Goal: Task Accomplishment & Management: Use online tool/utility

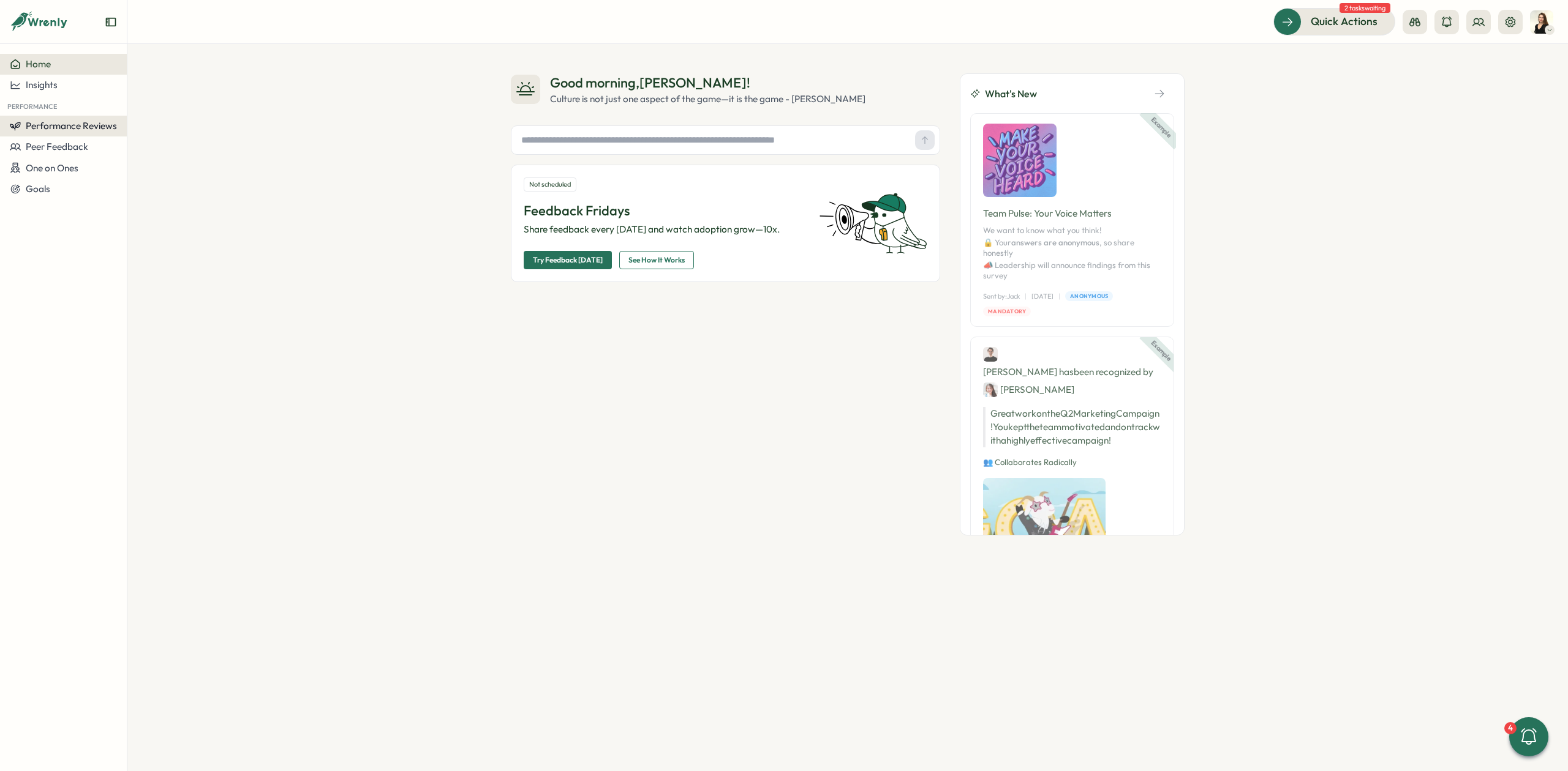
click at [74, 126] on span "Performance Reviews" at bounding box center [71, 126] width 91 height 12
click at [182, 106] on div "Reviews" at bounding box center [177, 102] width 95 height 14
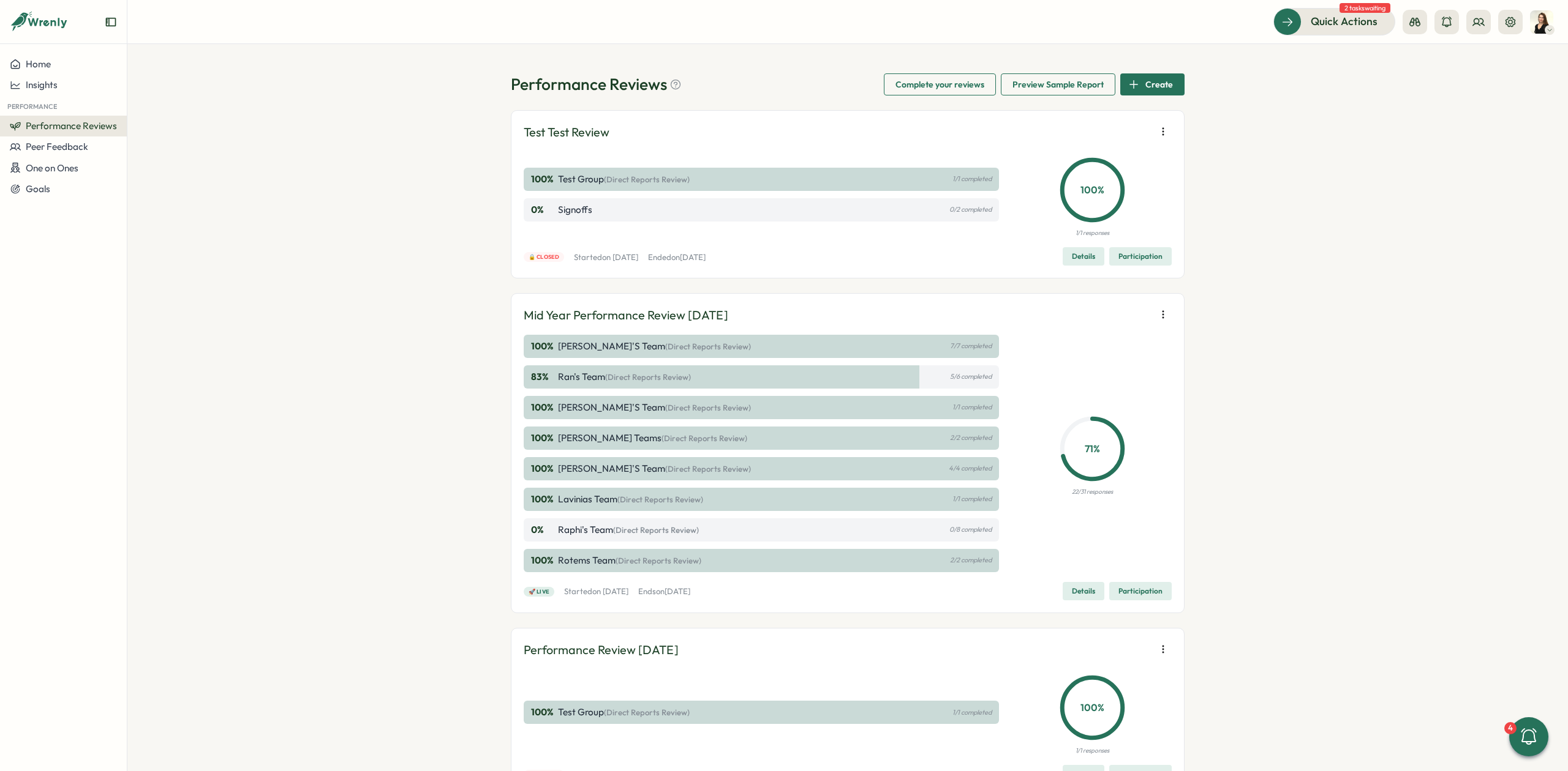
click at [1157, 311] on icon "button" at bounding box center [1163, 315] width 12 height 12
click at [1119, 311] on button "Add user" at bounding box center [1084, 318] width 118 height 21
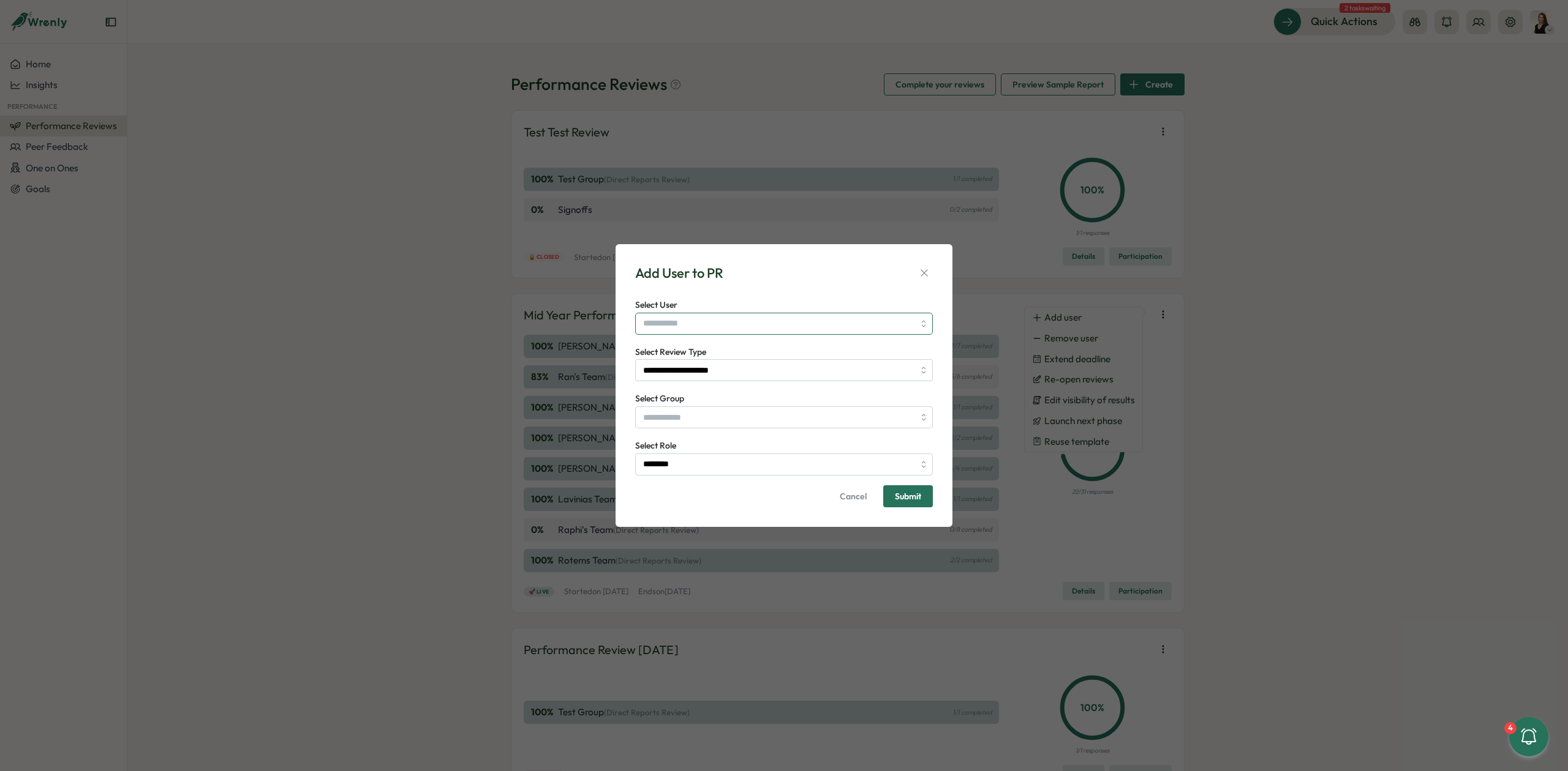
click at [742, 324] on input "Select User" at bounding box center [784, 324] width 298 height 22
type input "*"
type input "****"
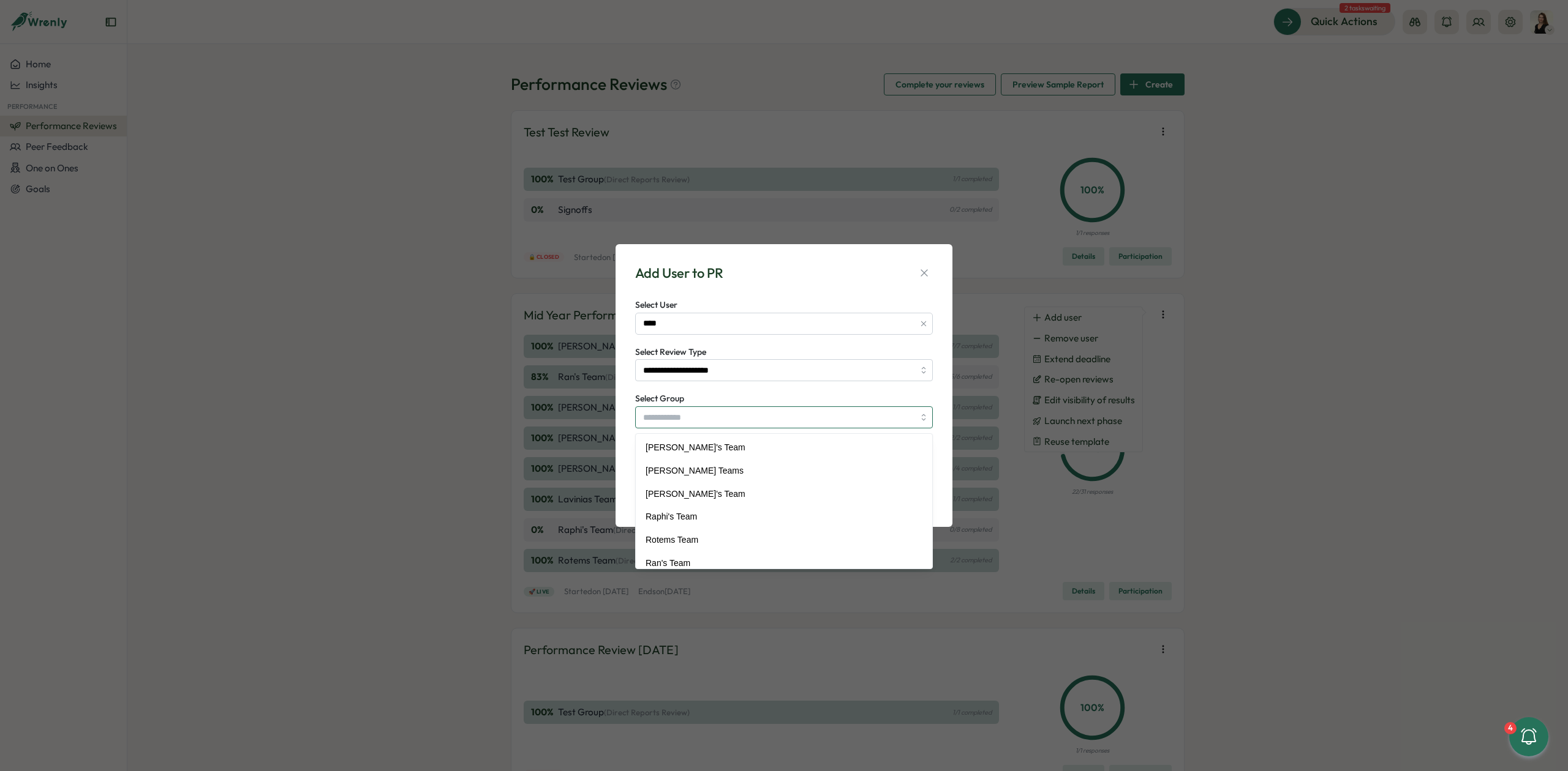
click at [729, 417] on input "Select Group" at bounding box center [784, 418] width 298 height 22
type input "**********"
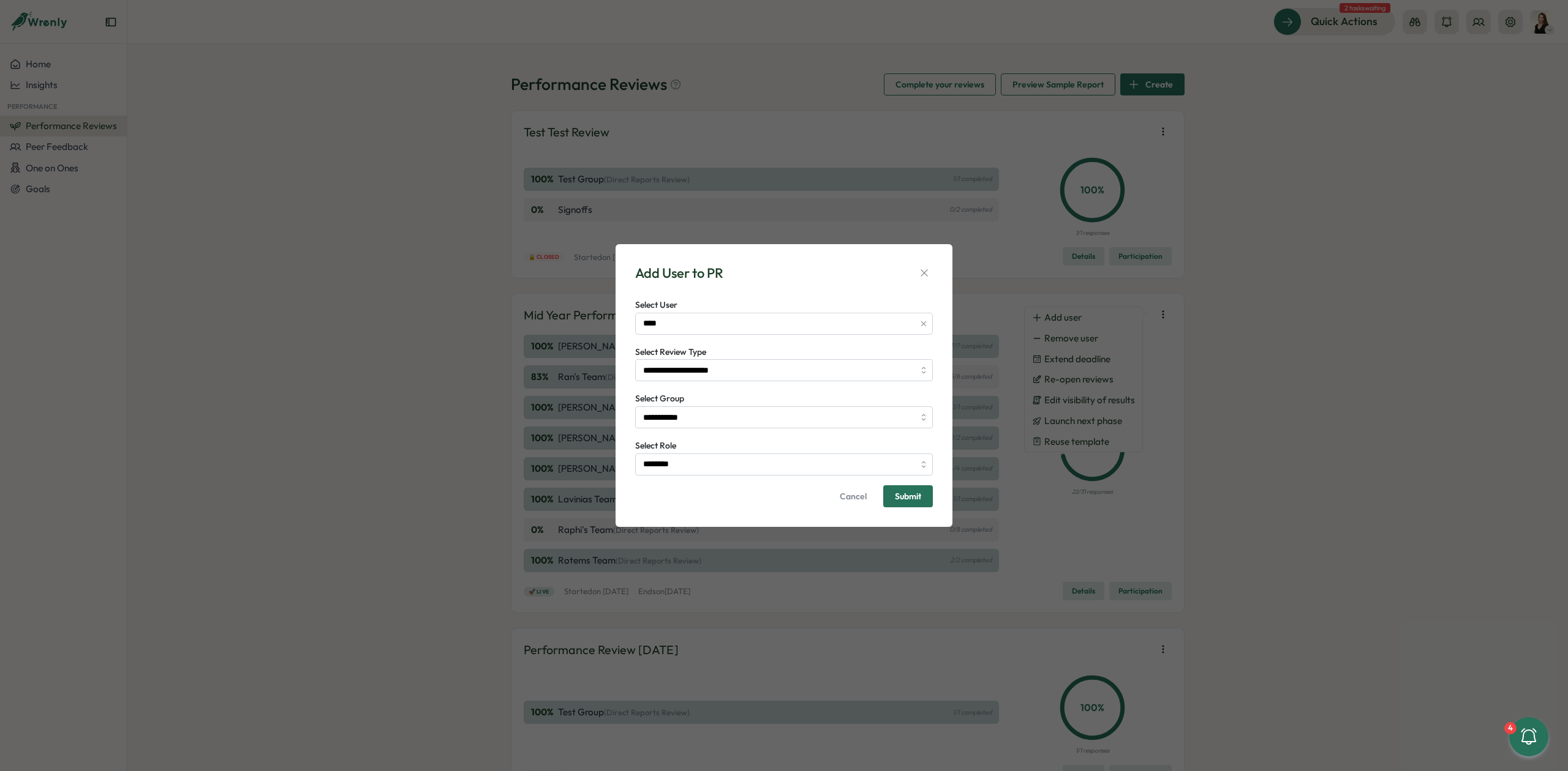
click at [904, 493] on span "Submit" at bounding box center [907, 496] width 27 height 8
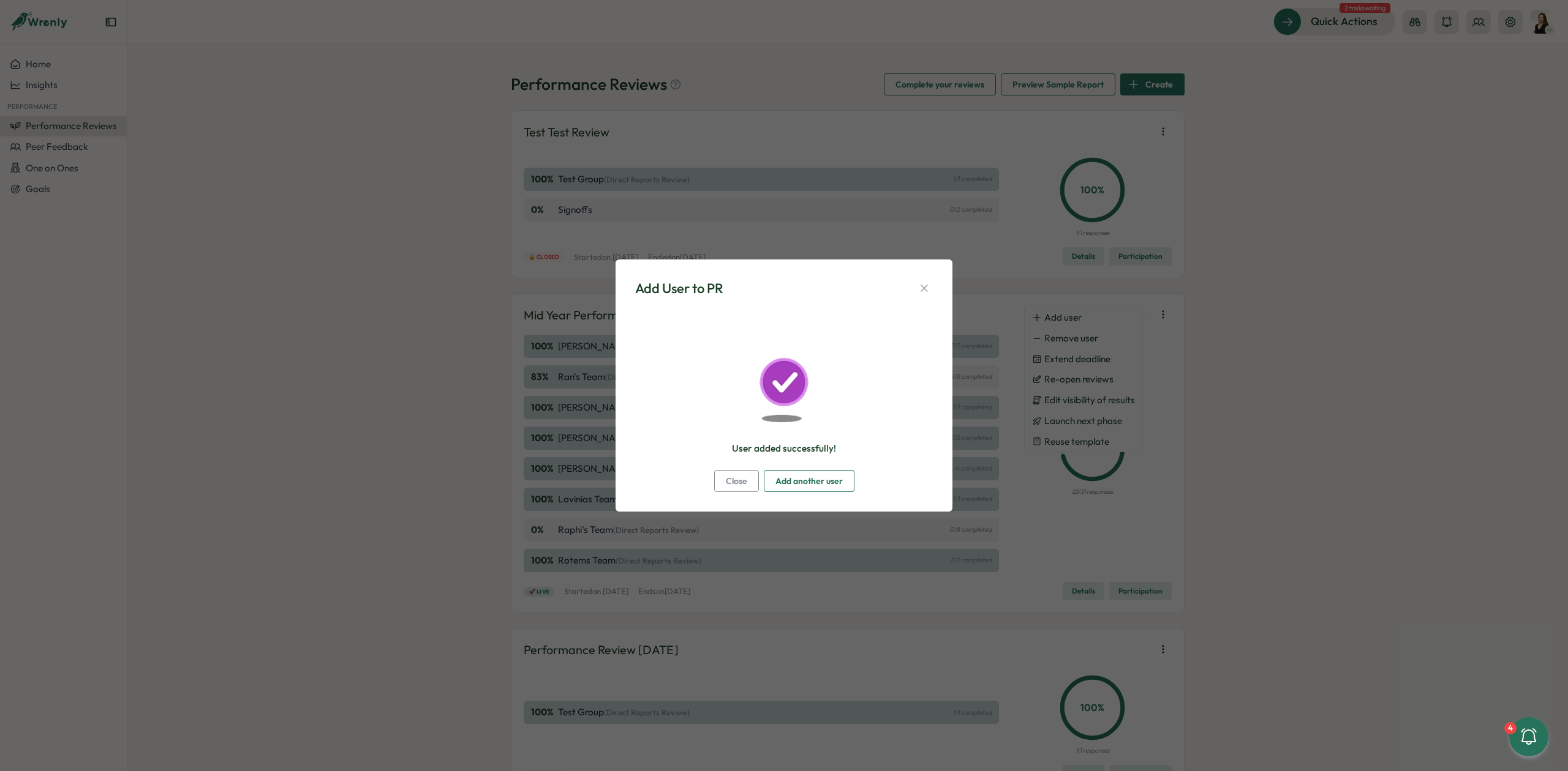
click at [734, 475] on span "Close" at bounding box center [736, 481] width 21 height 21
